Goal: Information Seeking & Learning: Learn about a topic

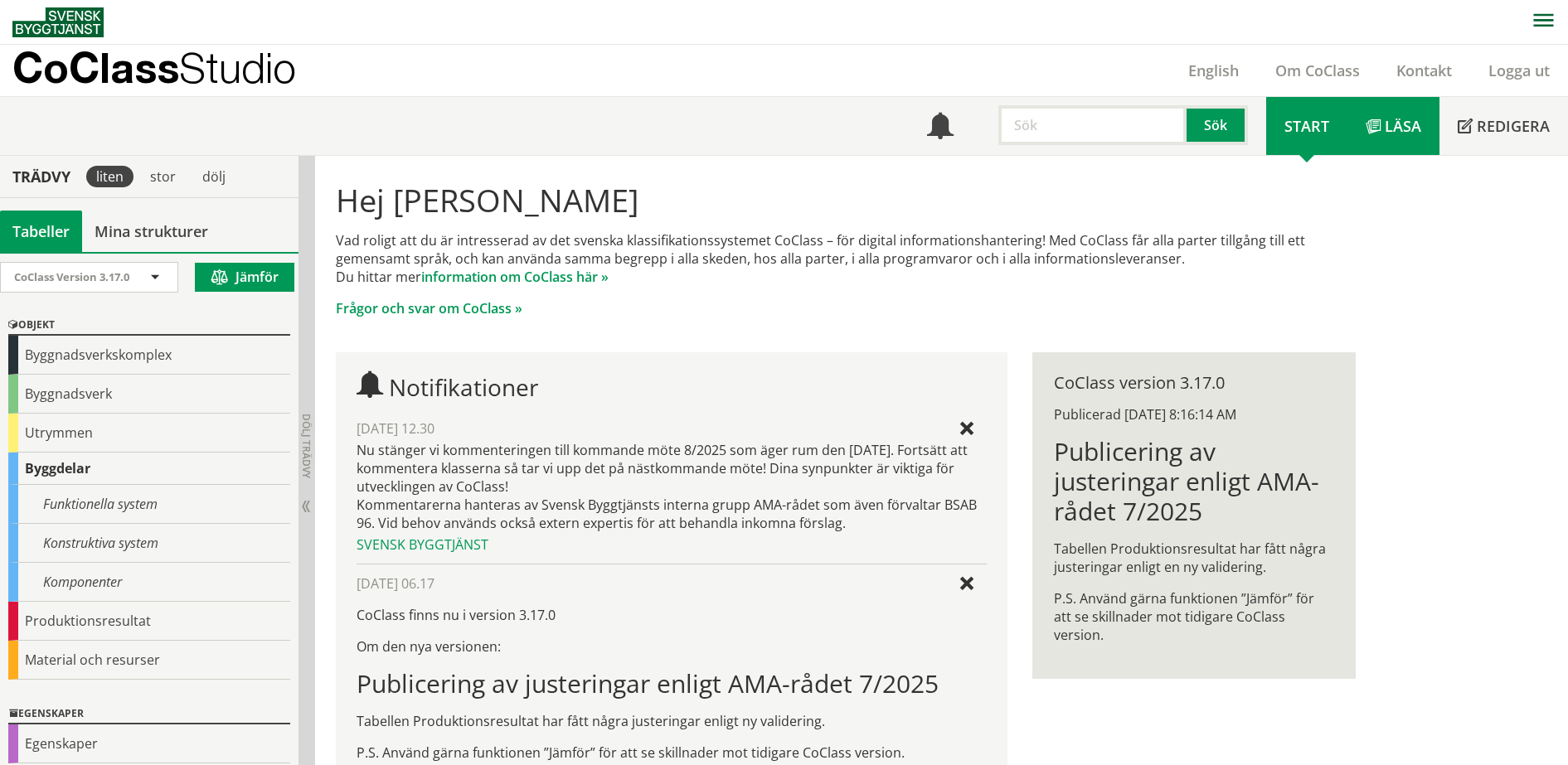
click at [1405, 117] on span "Läsa" at bounding box center [1402, 125] width 36 height 20
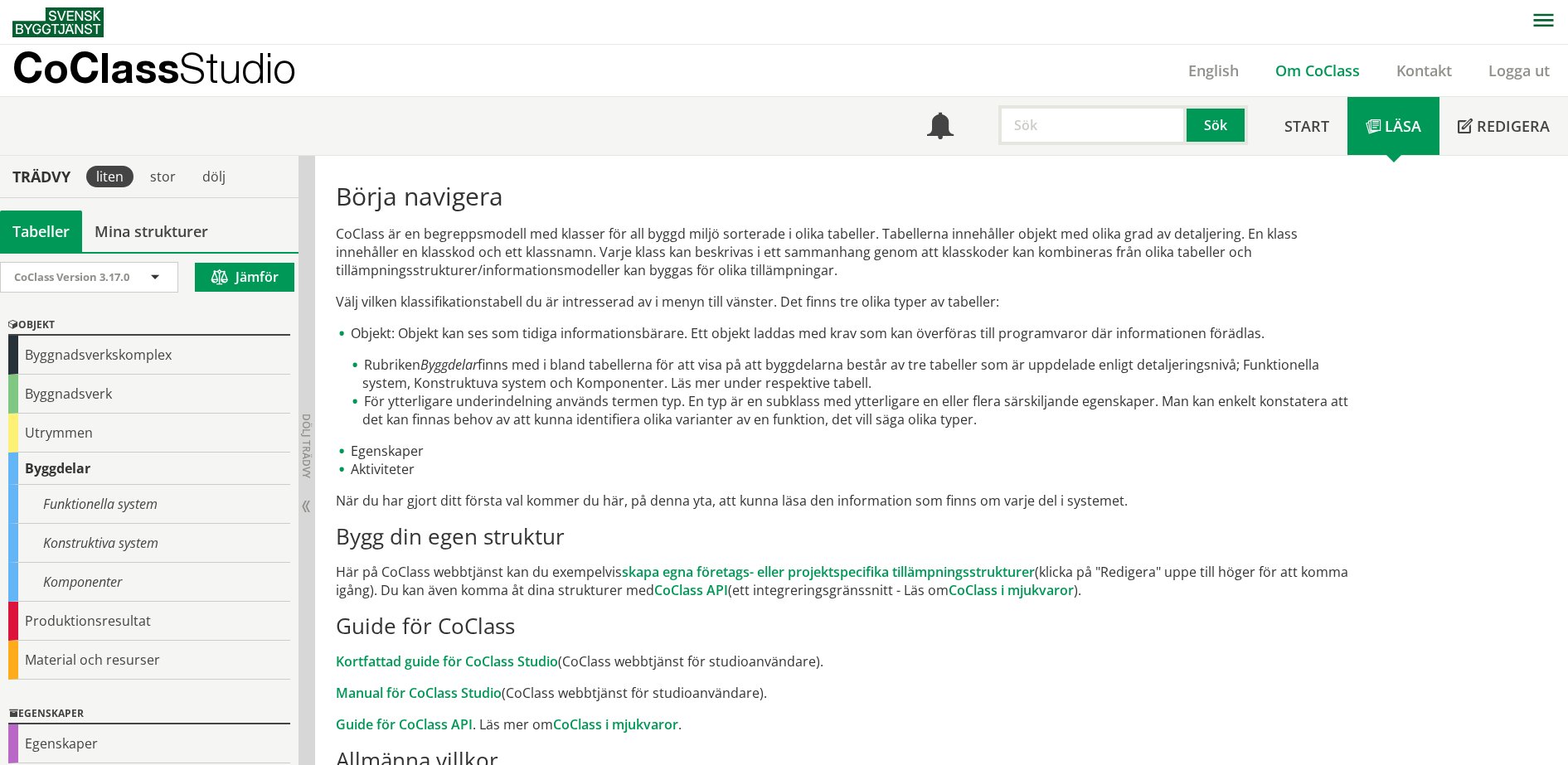
click at [1308, 72] on link "Om CoClass" at bounding box center [1317, 71] width 121 height 20
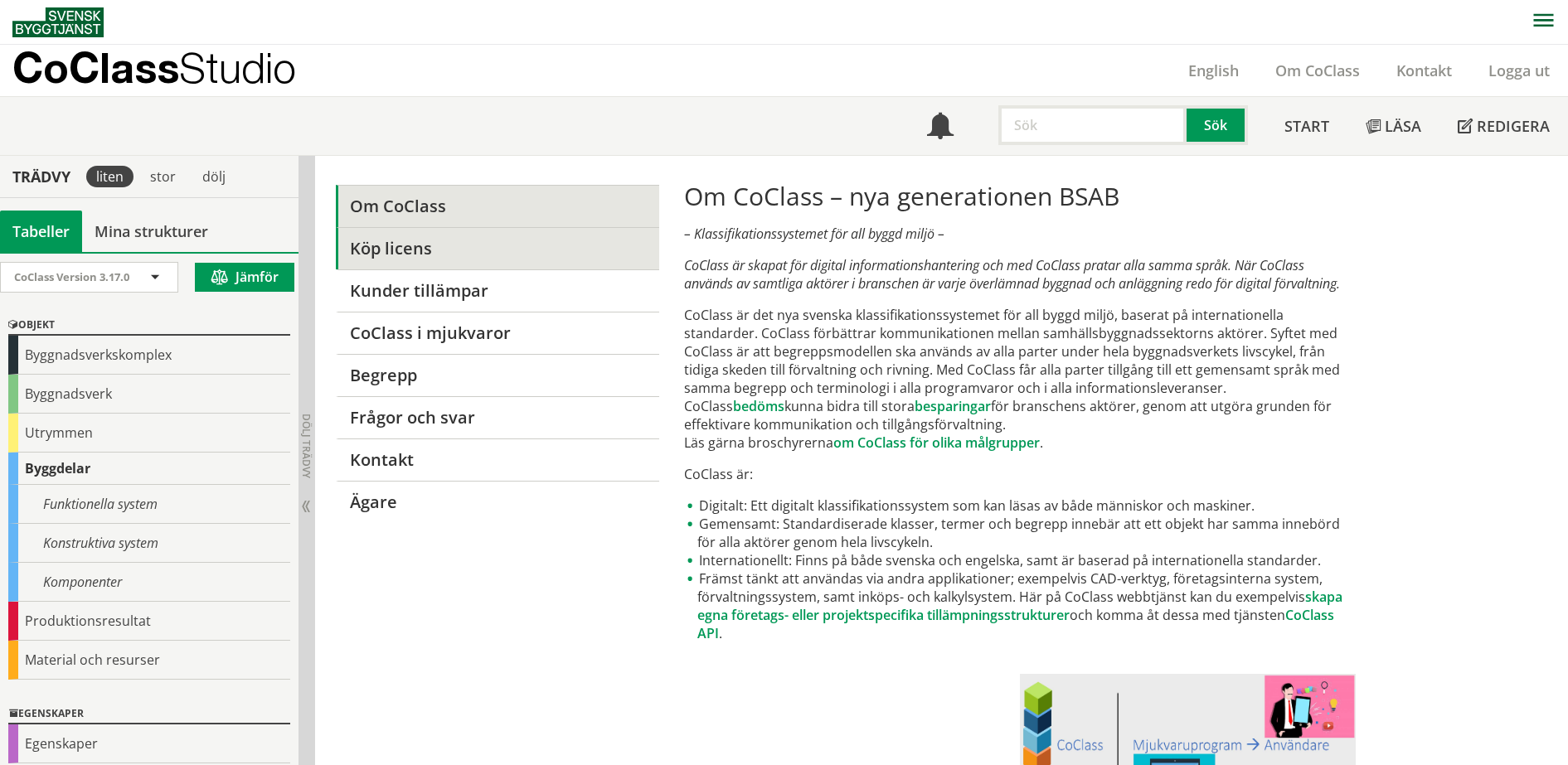
click at [453, 250] on link "Köp licens" at bounding box center [496, 248] width 322 height 42
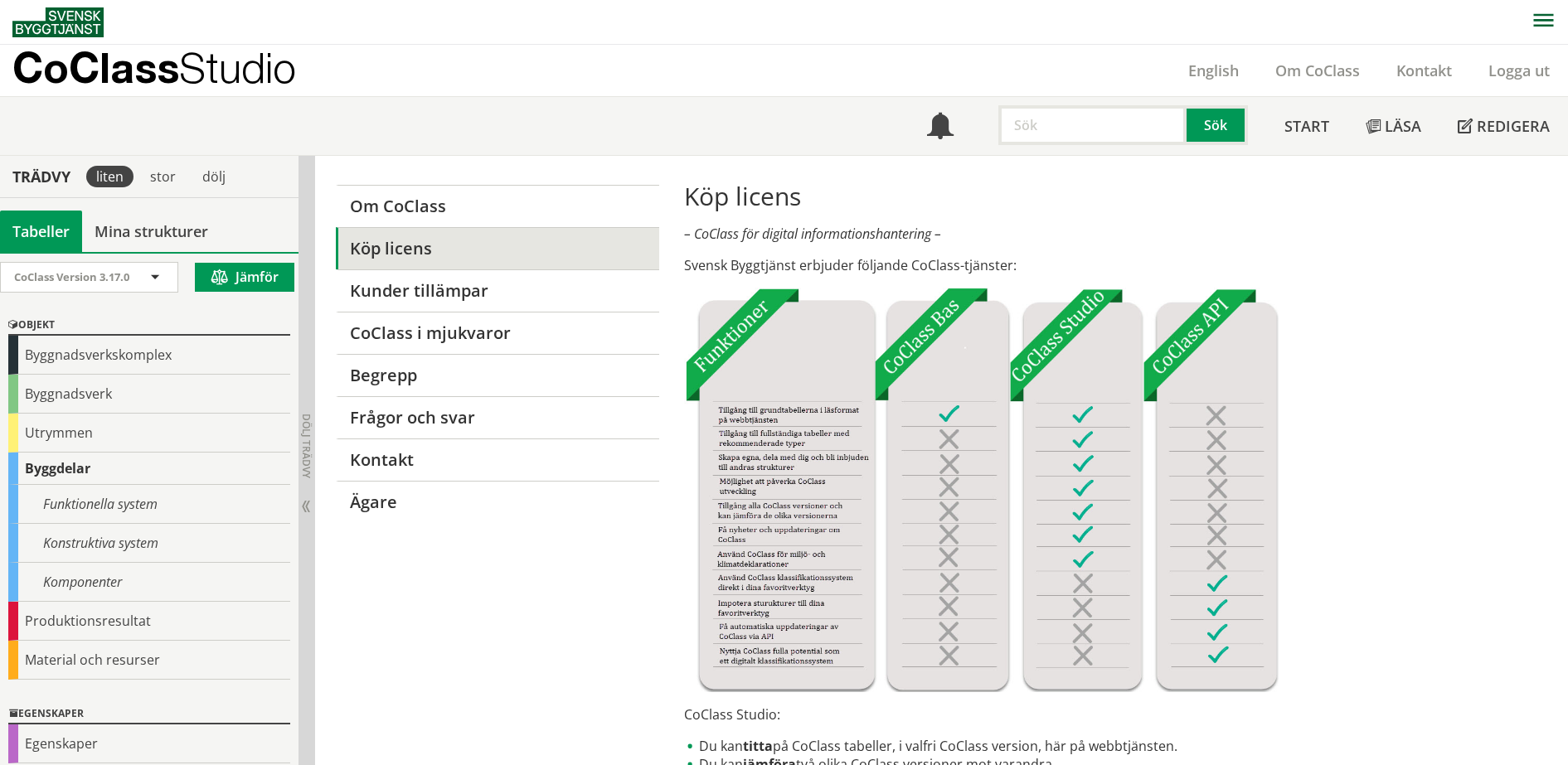
click at [235, 71] on span "Studio" at bounding box center [238, 67] width 117 height 49
